Goal: Find specific page/section: Find specific page/section

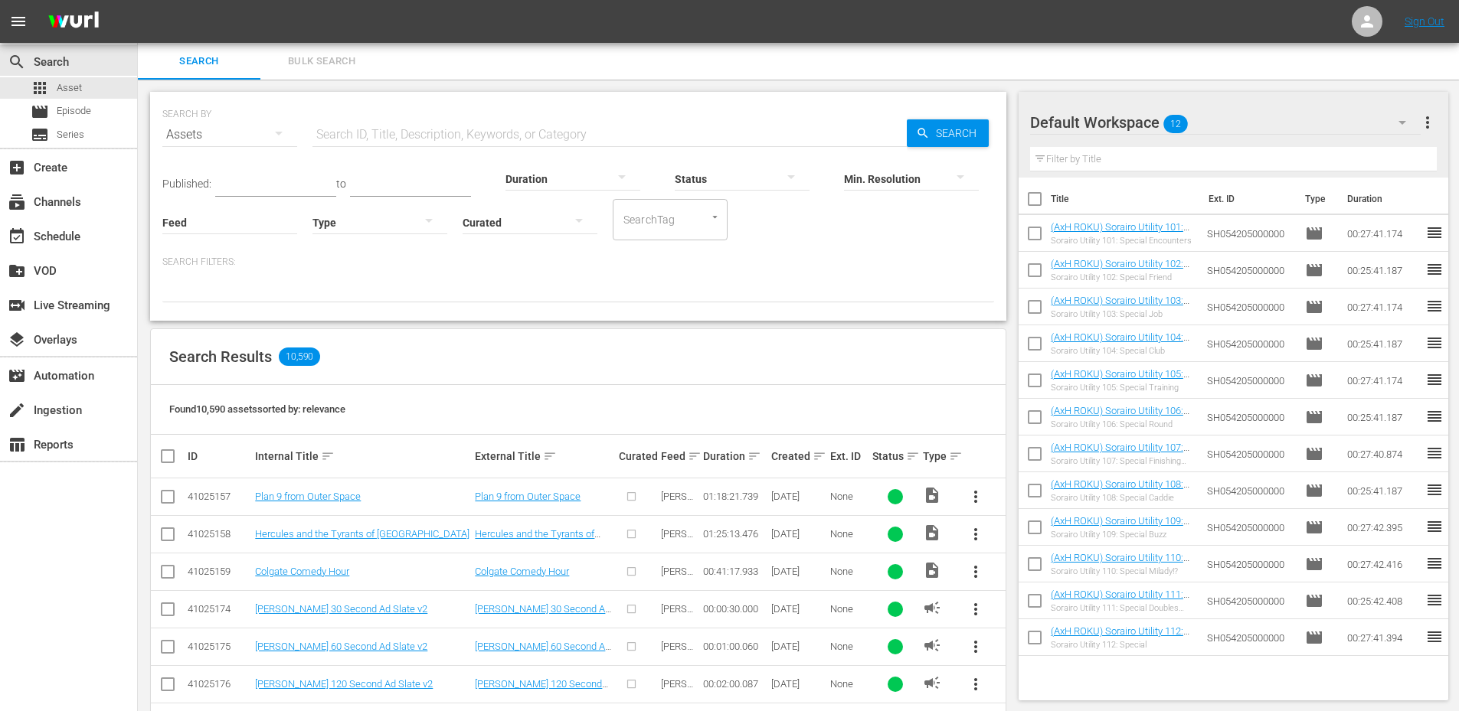
click at [332, 131] on input "text" at bounding box center [609, 134] width 594 height 37
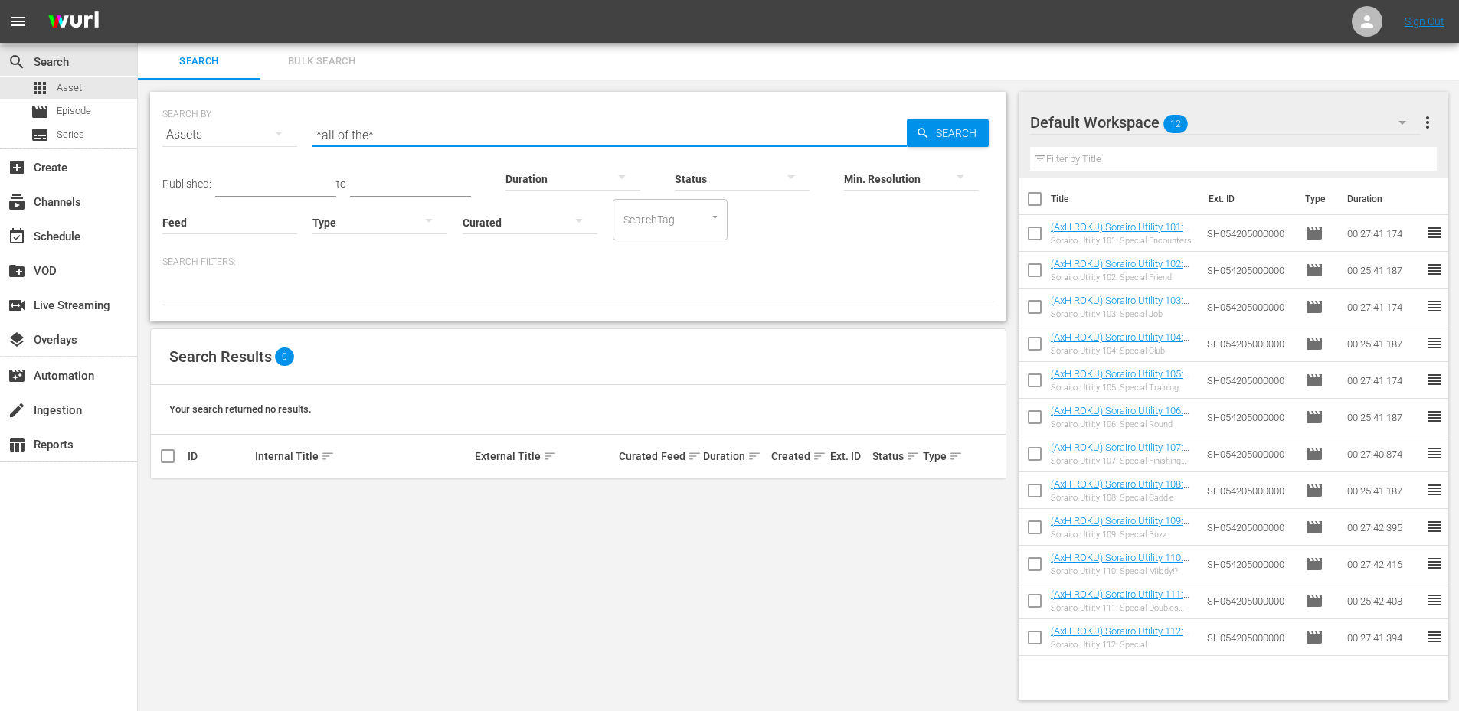
type input "*all of the*"
click at [181, 134] on div "Assets" at bounding box center [229, 134] width 135 height 43
click at [203, 217] on div "Series" at bounding box center [211, 213] width 61 height 25
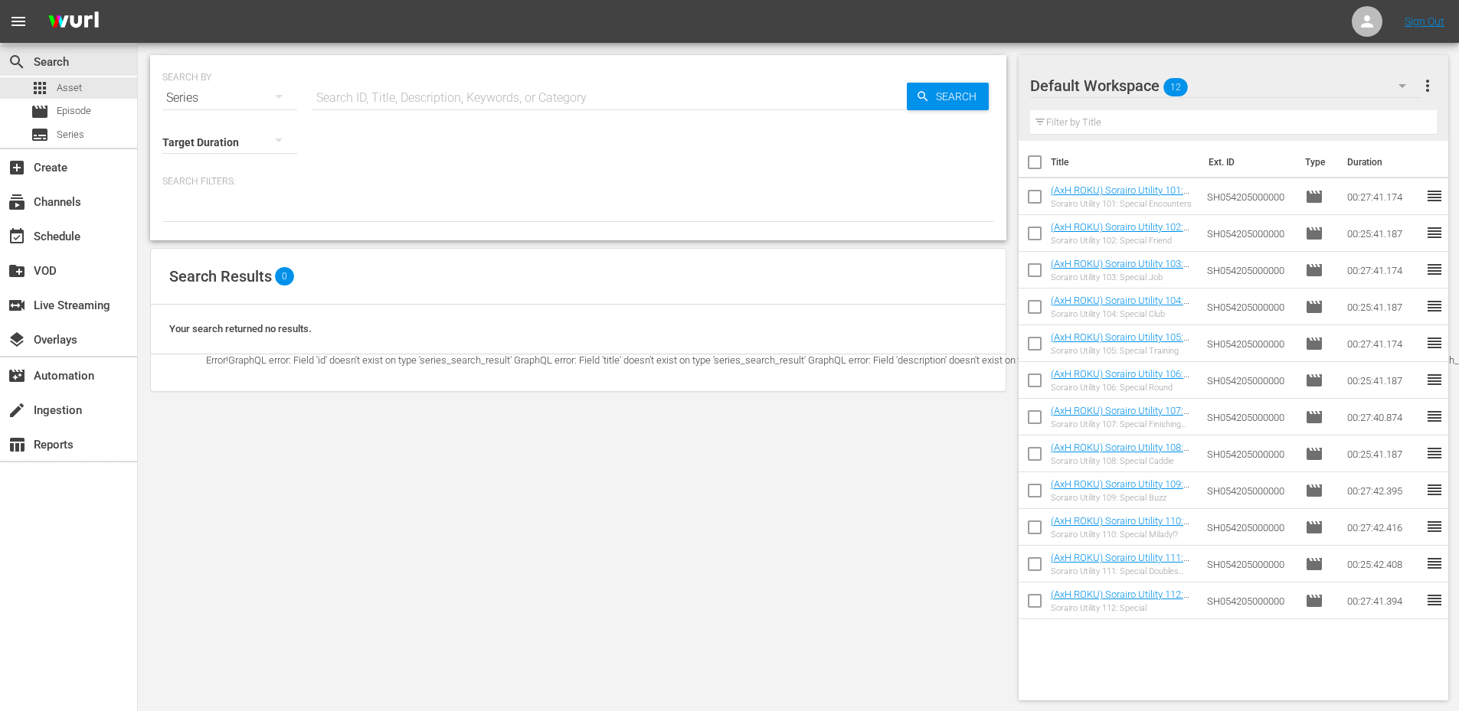
click at [183, 97] on div "Series" at bounding box center [229, 98] width 135 height 43
click at [191, 149] on div "Channels" at bounding box center [211, 151] width 61 height 25
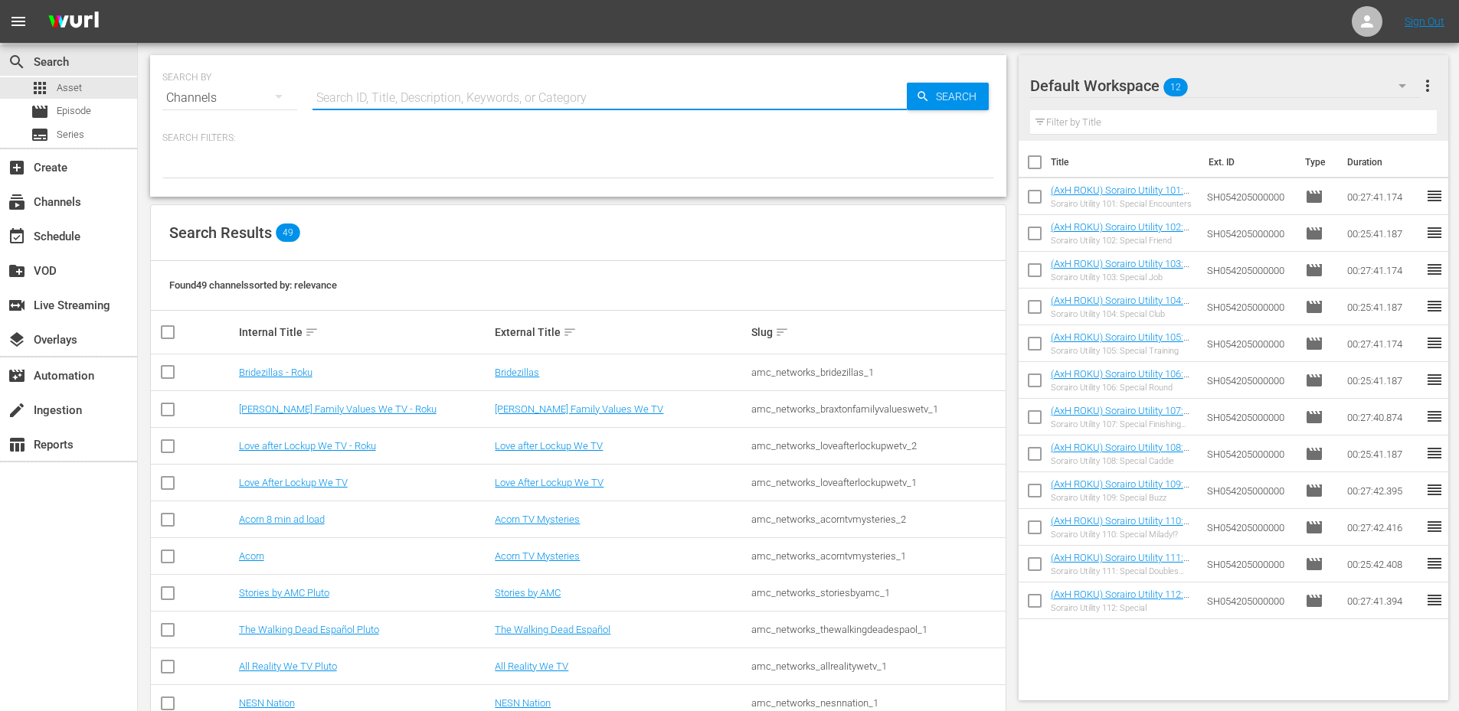
click at [391, 98] on input "text" at bounding box center [609, 98] width 594 height 37
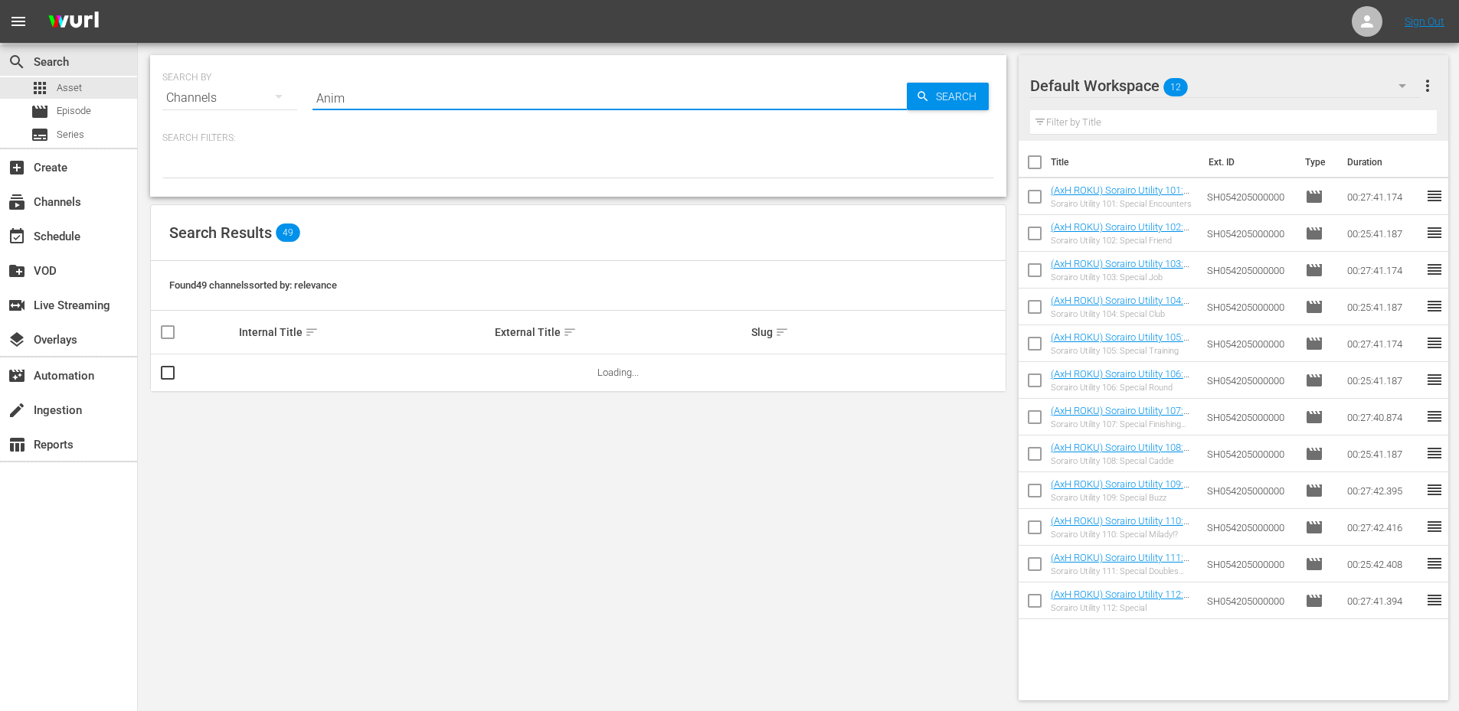
type input "Anime x HIDIVE"
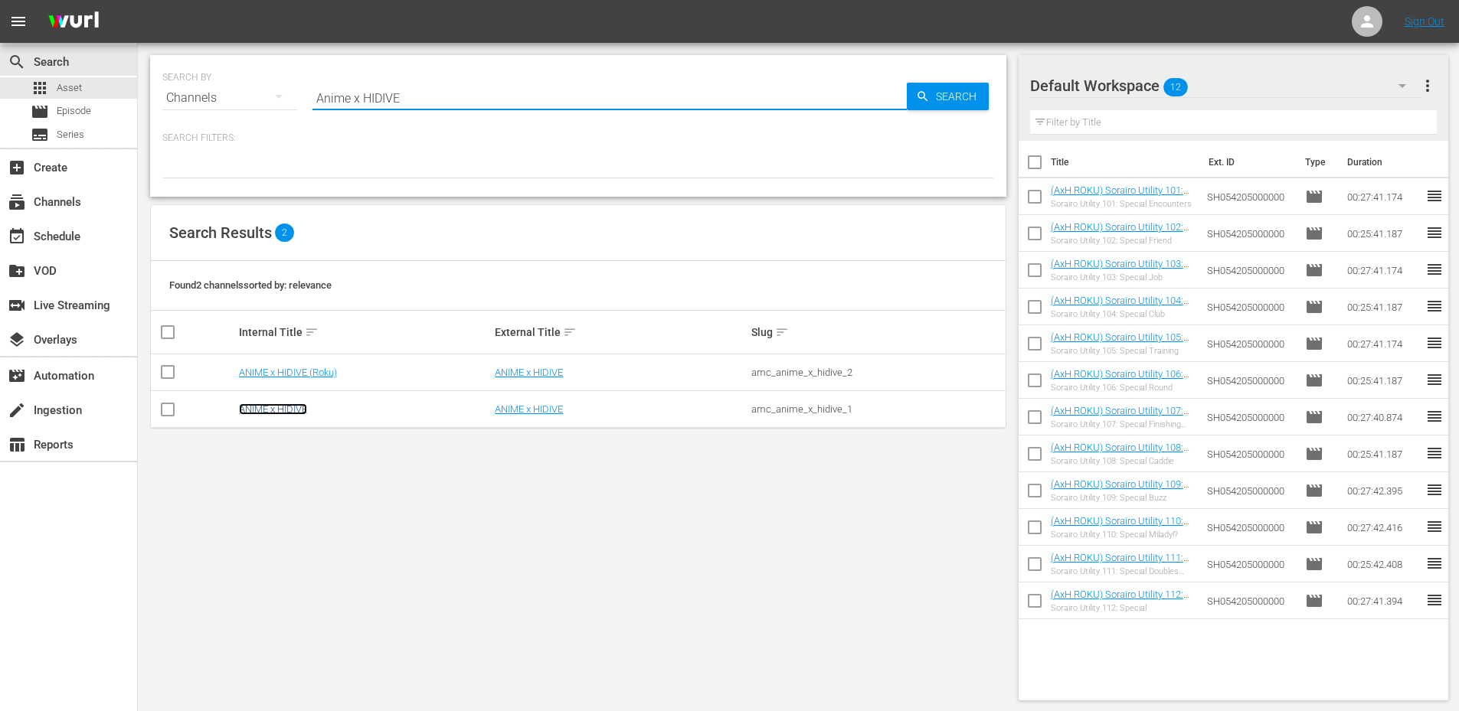
click at [261, 408] on link "ANIME x HIDIVE" at bounding box center [273, 409] width 68 height 11
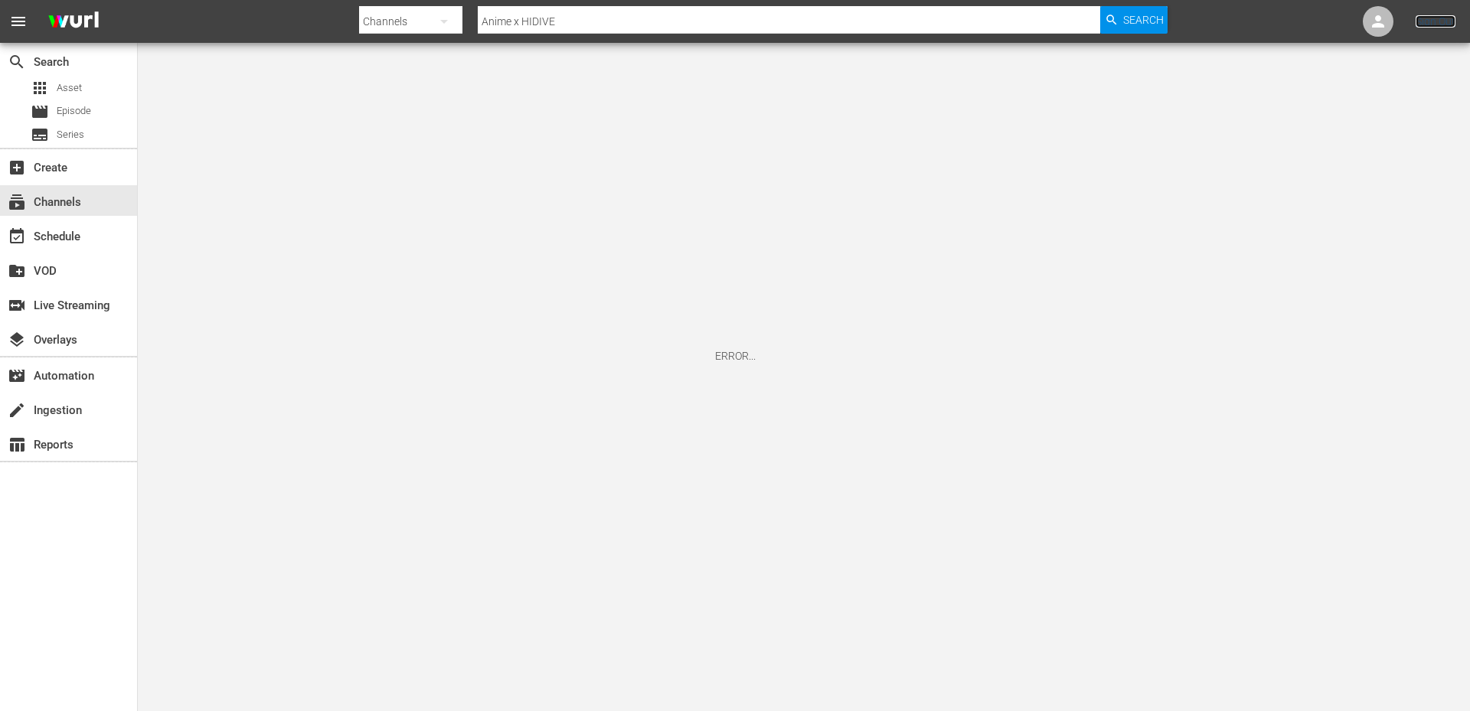
click at [1435, 19] on link "Sign Out" at bounding box center [1436, 21] width 40 height 12
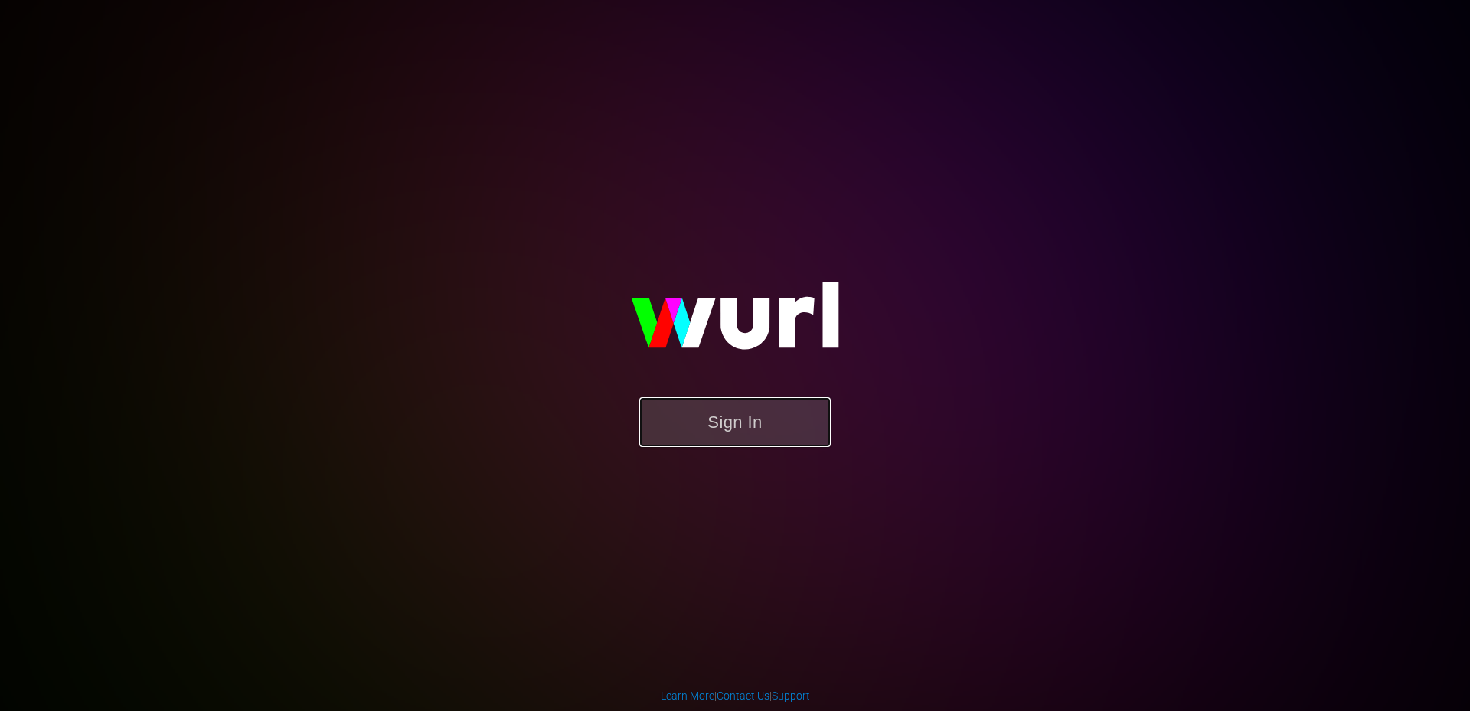
click at [723, 447] on button "Sign In" at bounding box center [734, 422] width 191 height 50
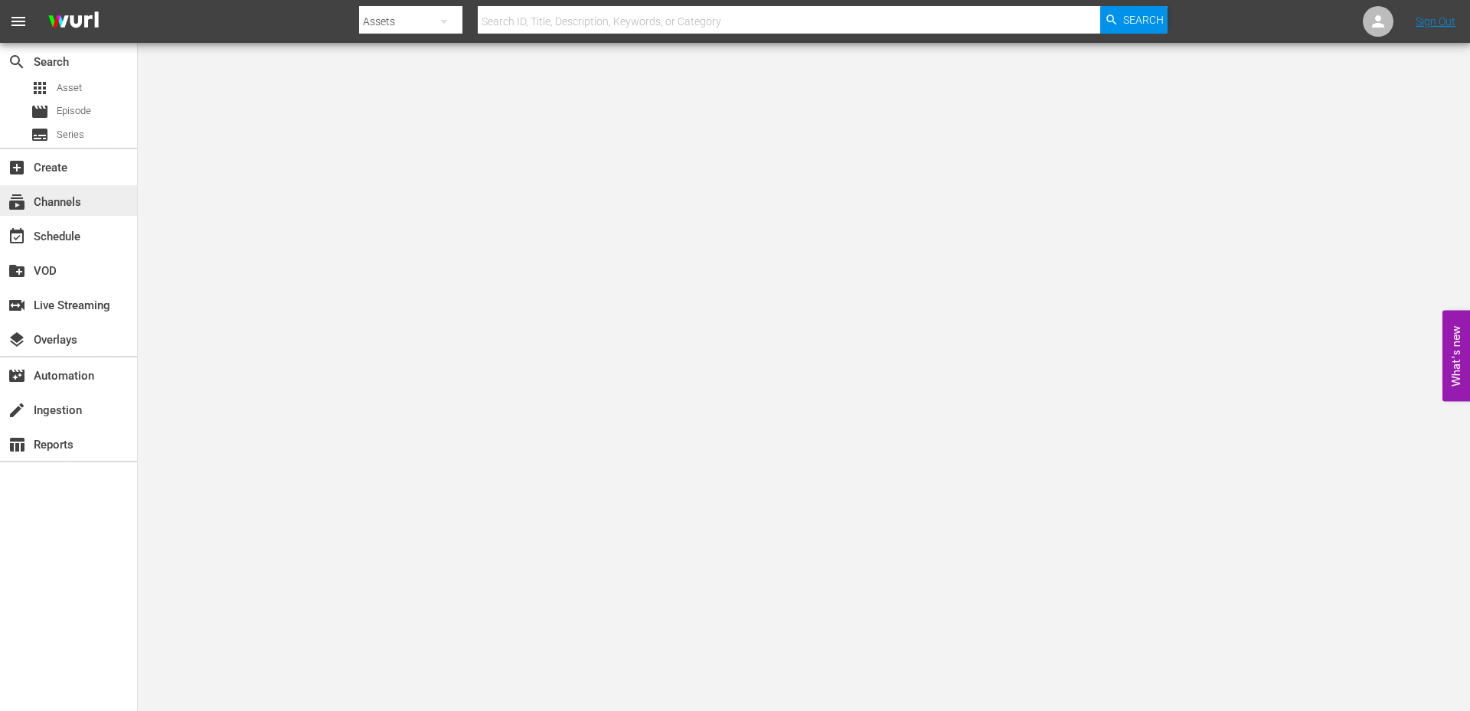
click at [66, 204] on div "subscriptions Channels" at bounding box center [43, 200] width 86 height 14
click at [518, 17] on input "text" at bounding box center [789, 21] width 623 height 37
type input "Anime x HIDIVE"
click at [1155, 26] on span "Search" at bounding box center [1143, 20] width 41 height 28
